Goal: Find specific page/section: Find specific page/section

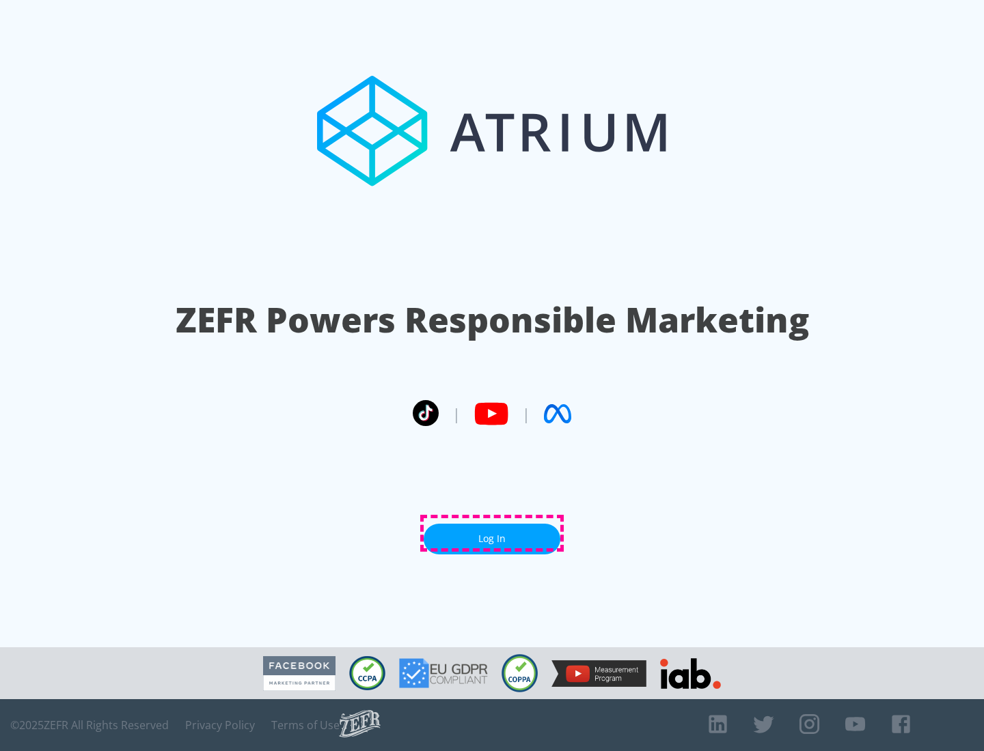
click at [492, 534] on link "Log In" at bounding box center [492, 539] width 137 height 31
